Goal: Information Seeking & Learning: Learn about a topic

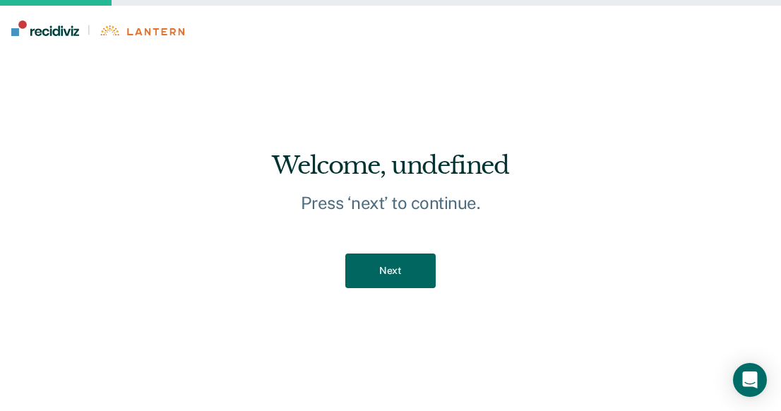
click at [397, 269] on button "Next" at bounding box center [390, 270] width 90 height 35
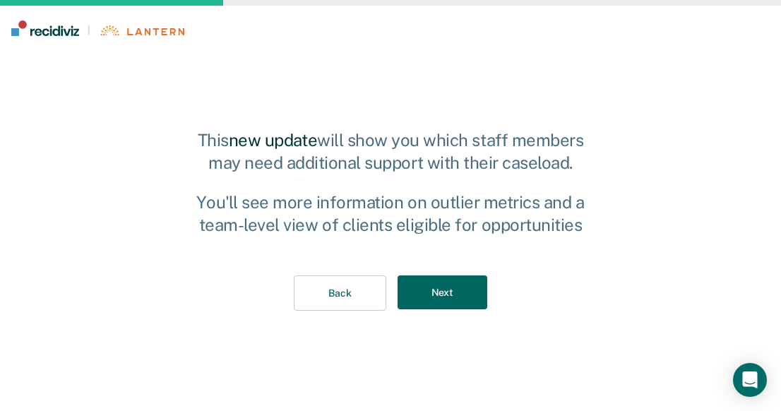
click at [449, 301] on button "Next" at bounding box center [442, 292] width 90 height 35
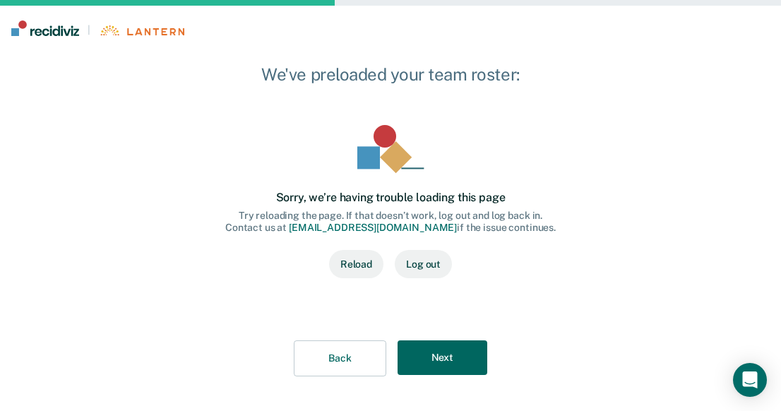
click at [448, 366] on button "Next" at bounding box center [442, 357] width 90 height 35
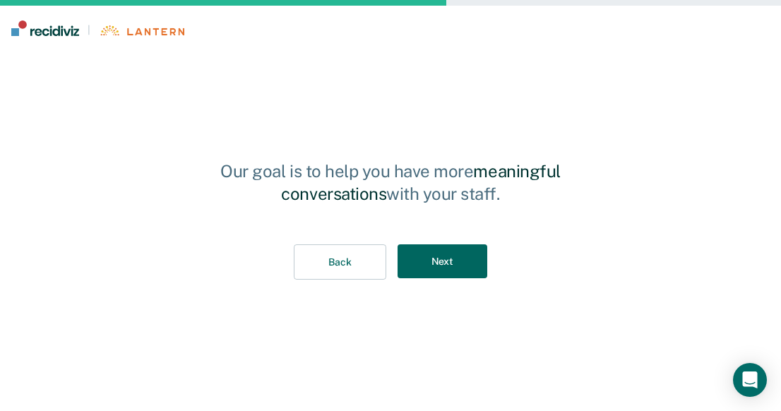
click at [450, 248] on button "Next" at bounding box center [442, 261] width 90 height 35
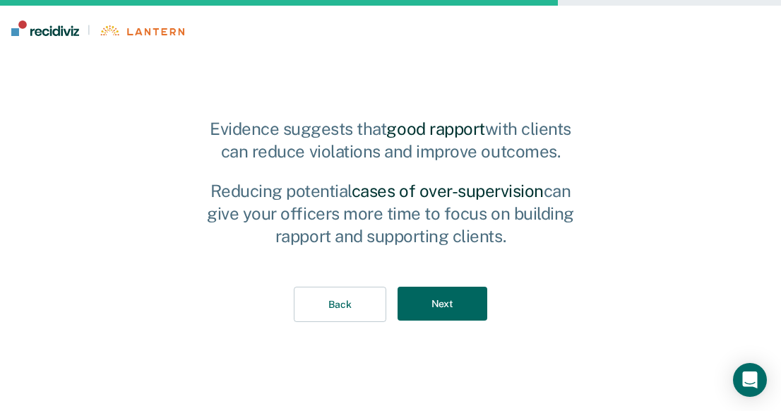
click at [437, 298] on button "Next" at bounding box center [442, 304] width 90 height 35
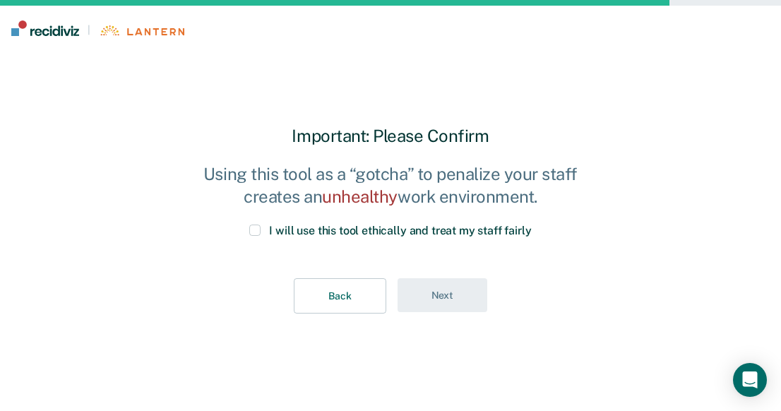
click at [260, 234] on span at bounding box center [254, 229] width 11 height 11
click at [532, 224] on input "I will use this tool ethically and treat my staff fairly" at bounding box center [532, 224] width 0 height 0
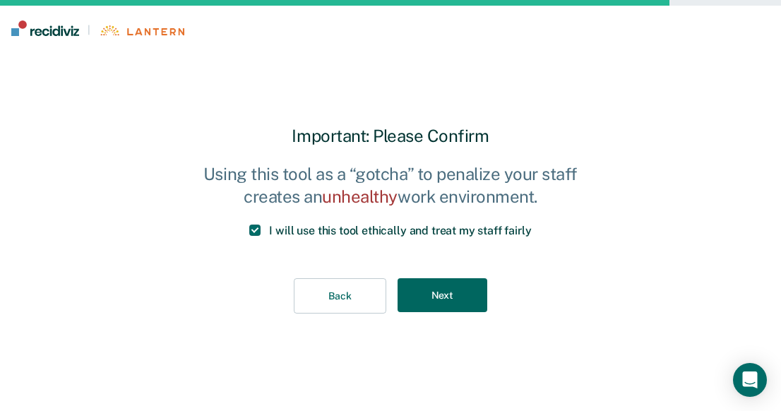
click at [438, 304] on button "Next" at bounding box center [442, 295] width 90 height 35
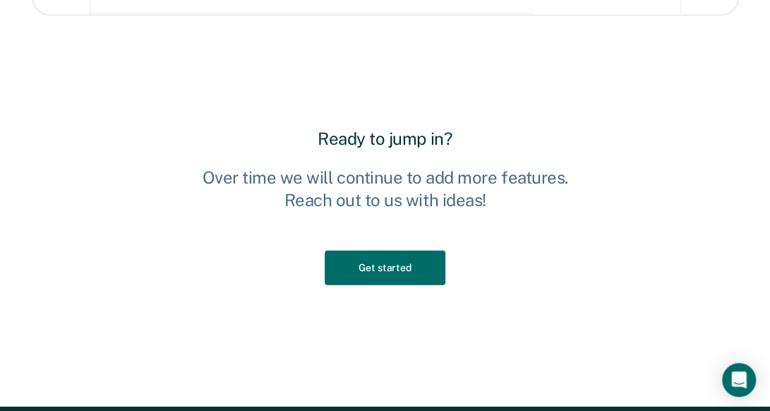
scroll to position [1553, 0]
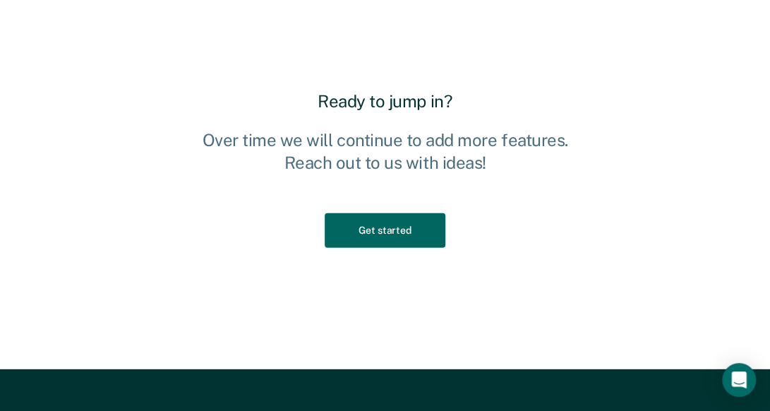
click at [364, 241] on button "Get started" at bounding box center [385, 230] width 120 height 35
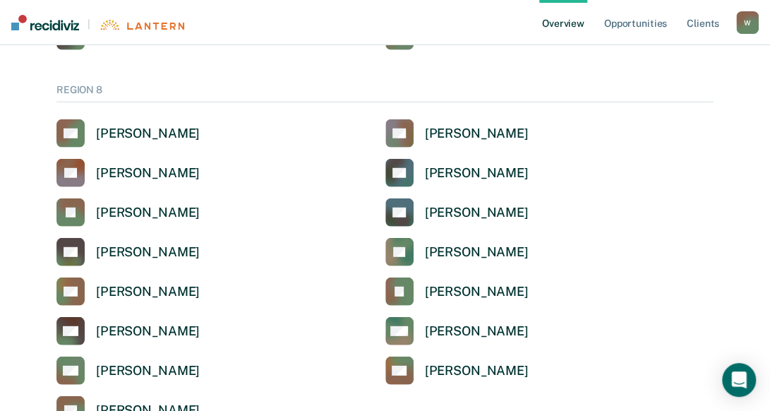
scroll to position [1623, 0]
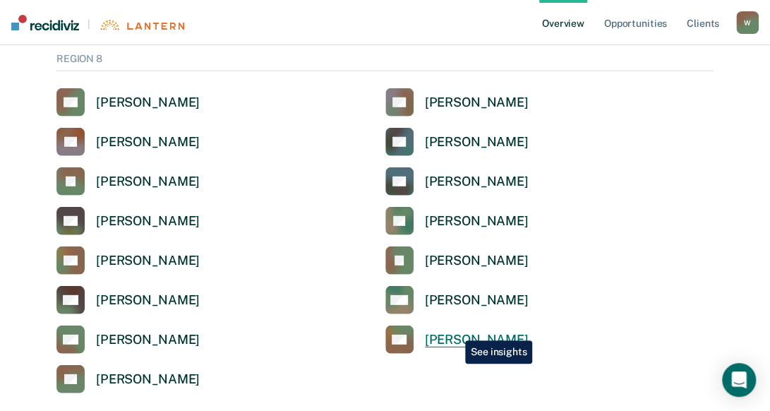
click at [455, 332] on div "[PERSON_NAME]" at bounding box center [477, 340] width 104 height 16
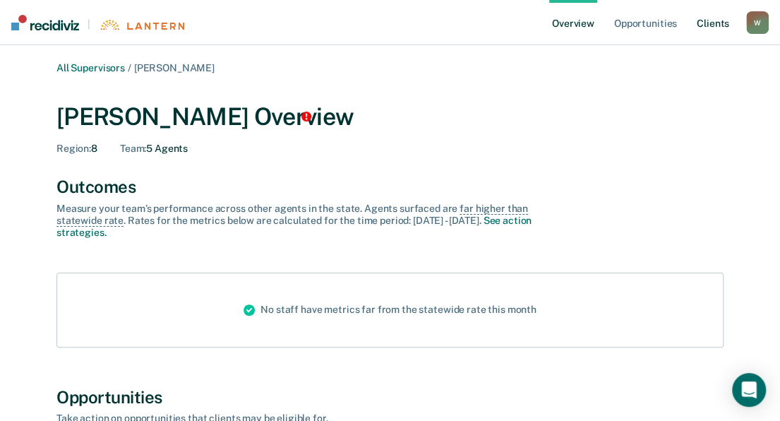
click at [719, 20] on link "Client s" at bounding box center [713, 22] width 38 height 45
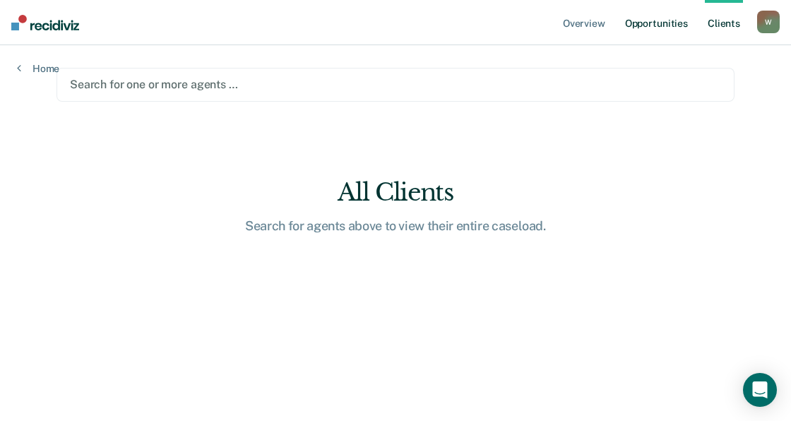
click at [651, 21] on link "Opportunities" at bounding box center [656, 22] width 68 height 45
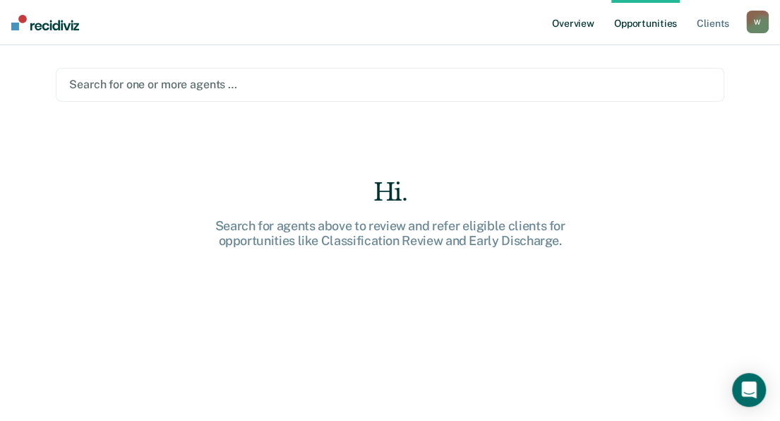
click at [575, 23] on link "Overview" at bounding box center [573, 22] width 48 height 45
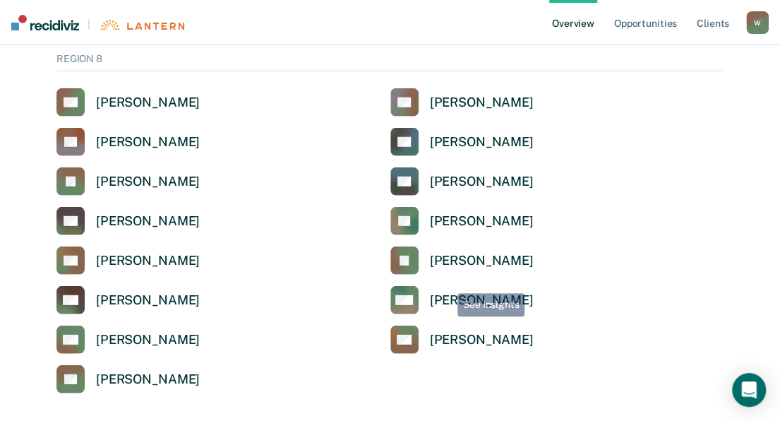
scroll to position [1694, 0]
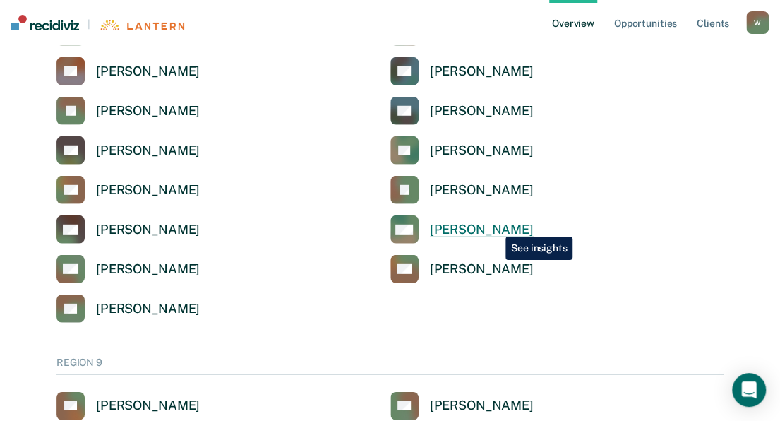
click at [495, 226] on div "[PERSON_NAME]" at bounding box center [482, 230] width 104 height 16
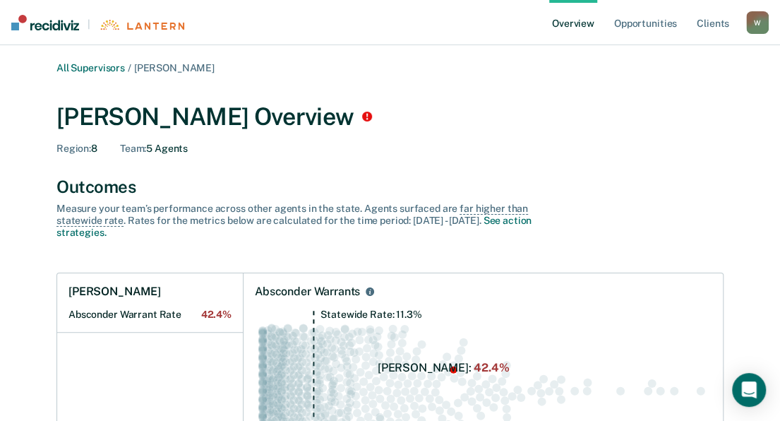
click at [577, 25] on link "Overview" at bounding box center [573, 22] width 48 height 45
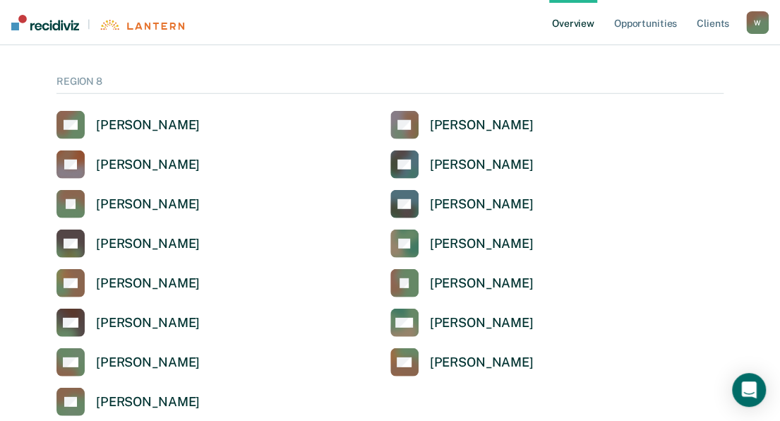
scroll to position [1623, 0]
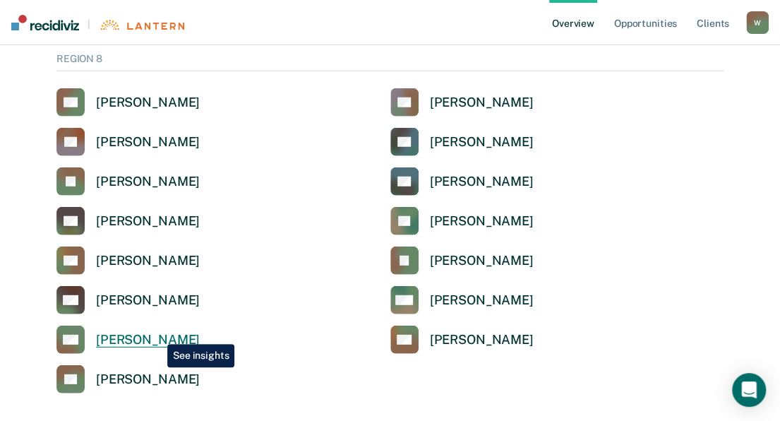
click at [157, 333] on div "[PERSON_NAME]" at bounding box center [148, 340] width 104 height 16
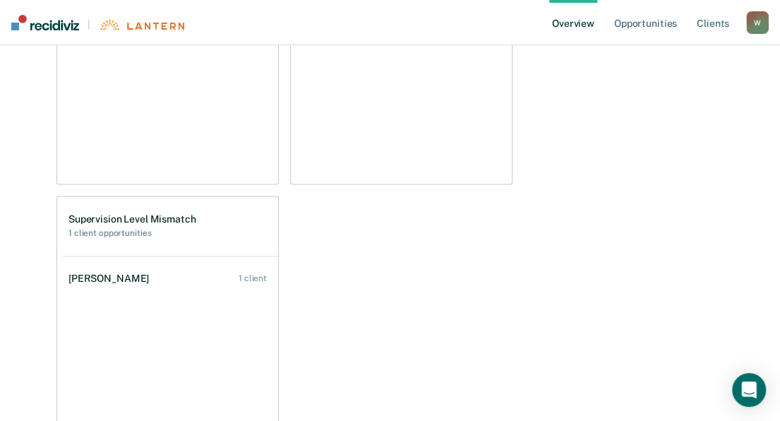
scroll to position [955, 0]
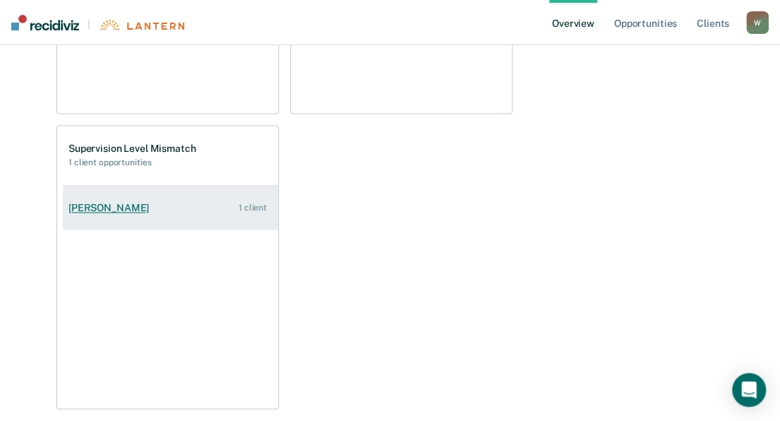
click at [133, 205] on div "[PERSON_NAME]" at bounding box center [111, 208] width 86 height 12
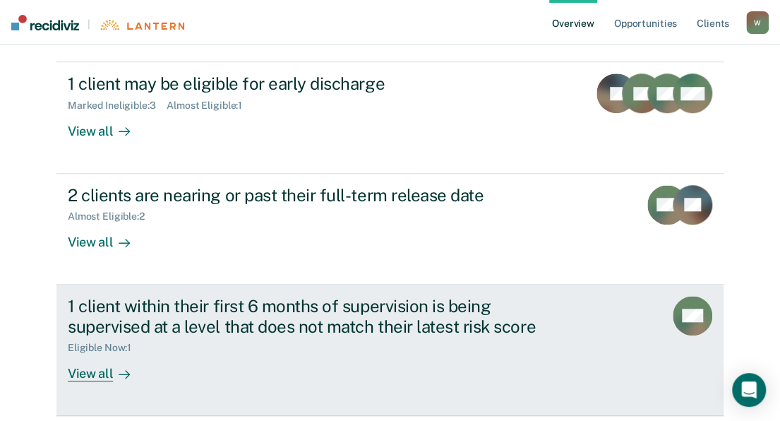
scroll to position [490, 0]
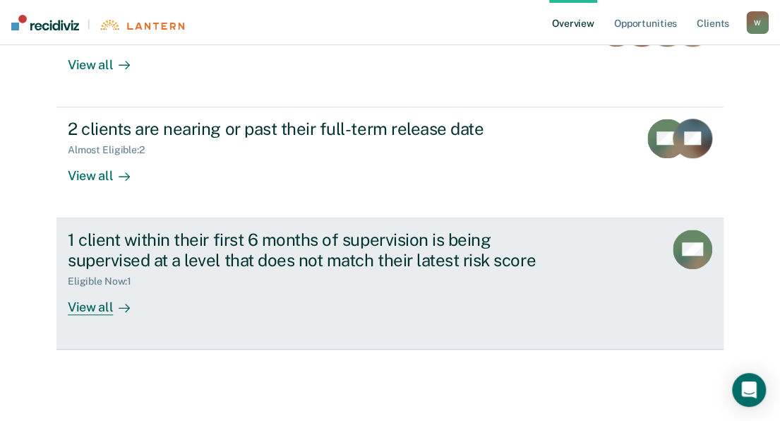
click at [102, 305] on div "View all" at bounding box center [107, 301] width 79 height 28
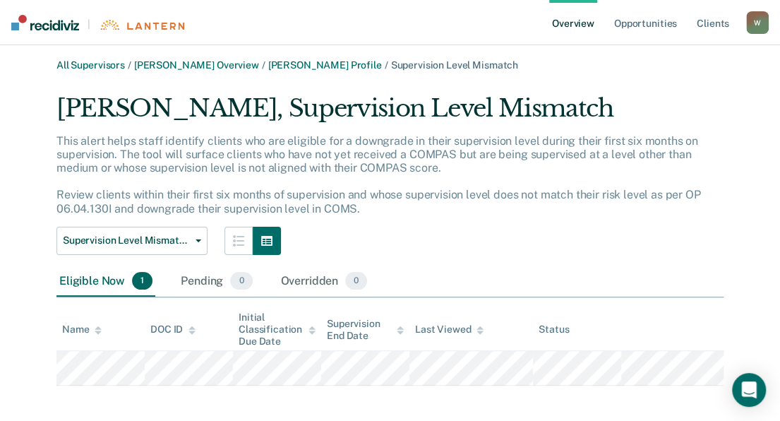
scroll to position [12, 0]
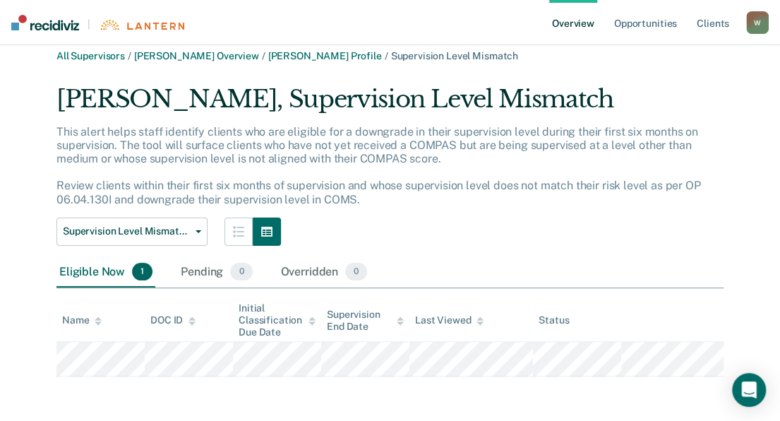
click at [572, 17] on link "Overview" at bounding box center [573, 22] width 48 height 45
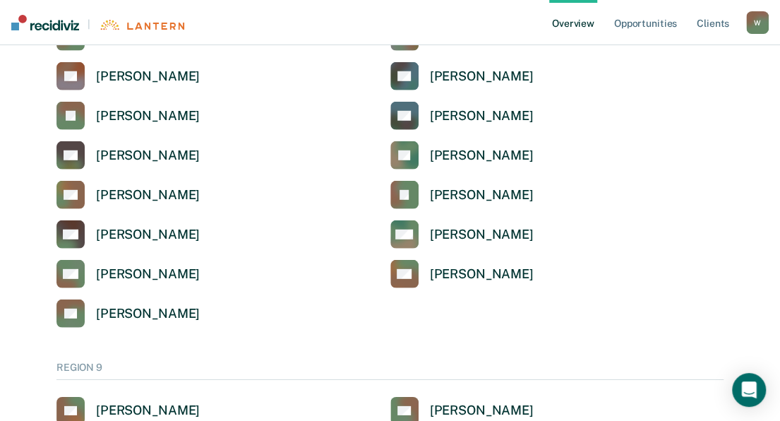
scroll to position [1694, 0]
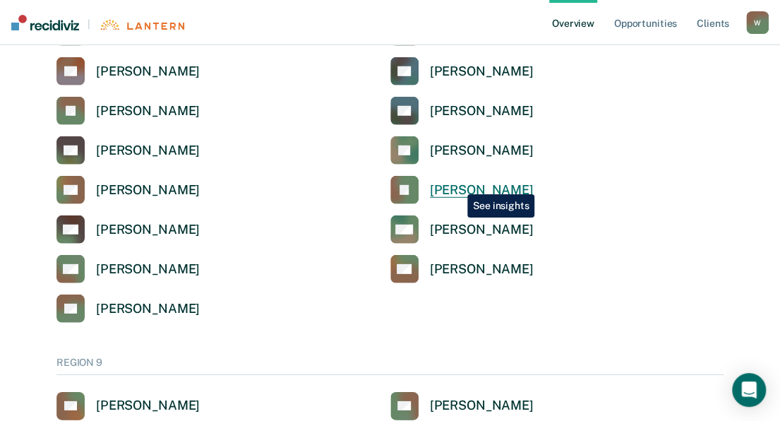
click at [457, 184] on div "[PERSON_NAME]" at bounding box center [482, 190] width 104 height 16
